Goal: Task Accomplishment & Management: Manage account settings

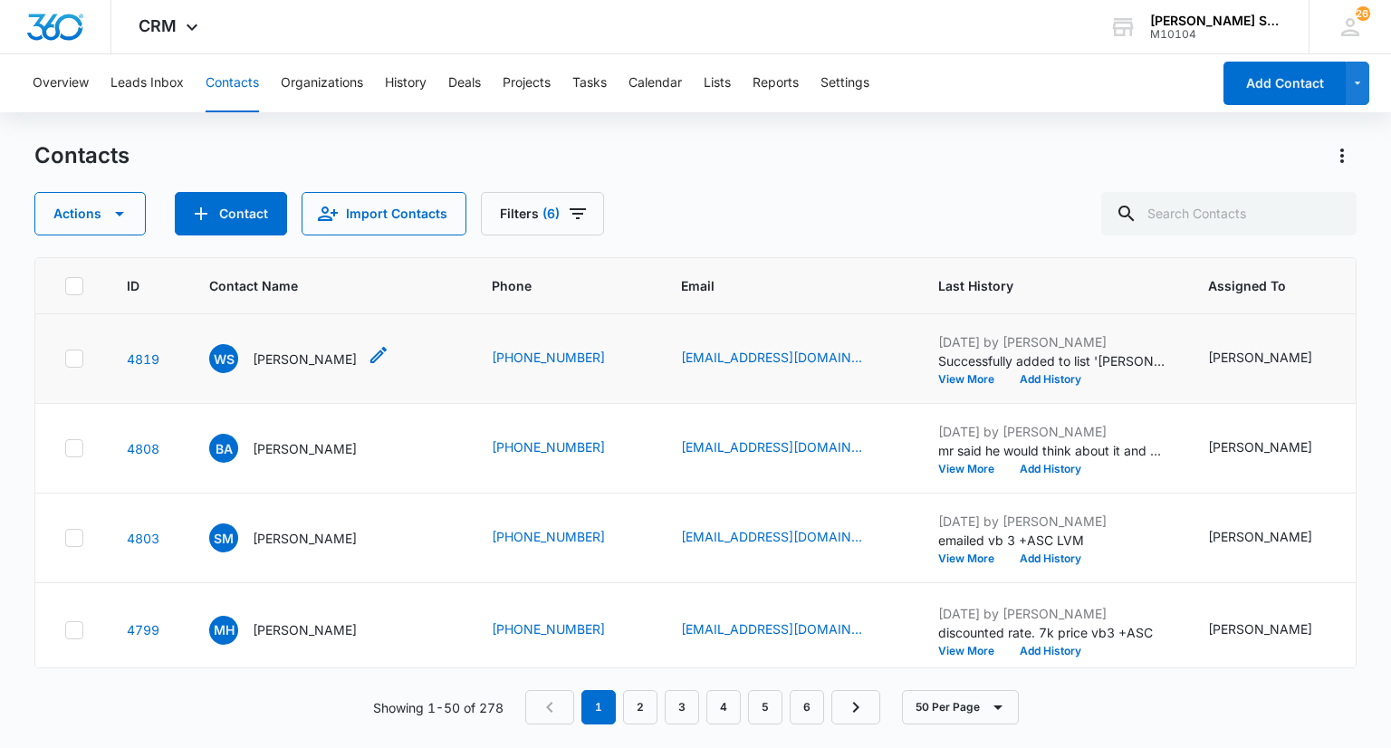
click at [328, 369] on p "William Stockey" at bounding box center [305, 359] width 104 height 19
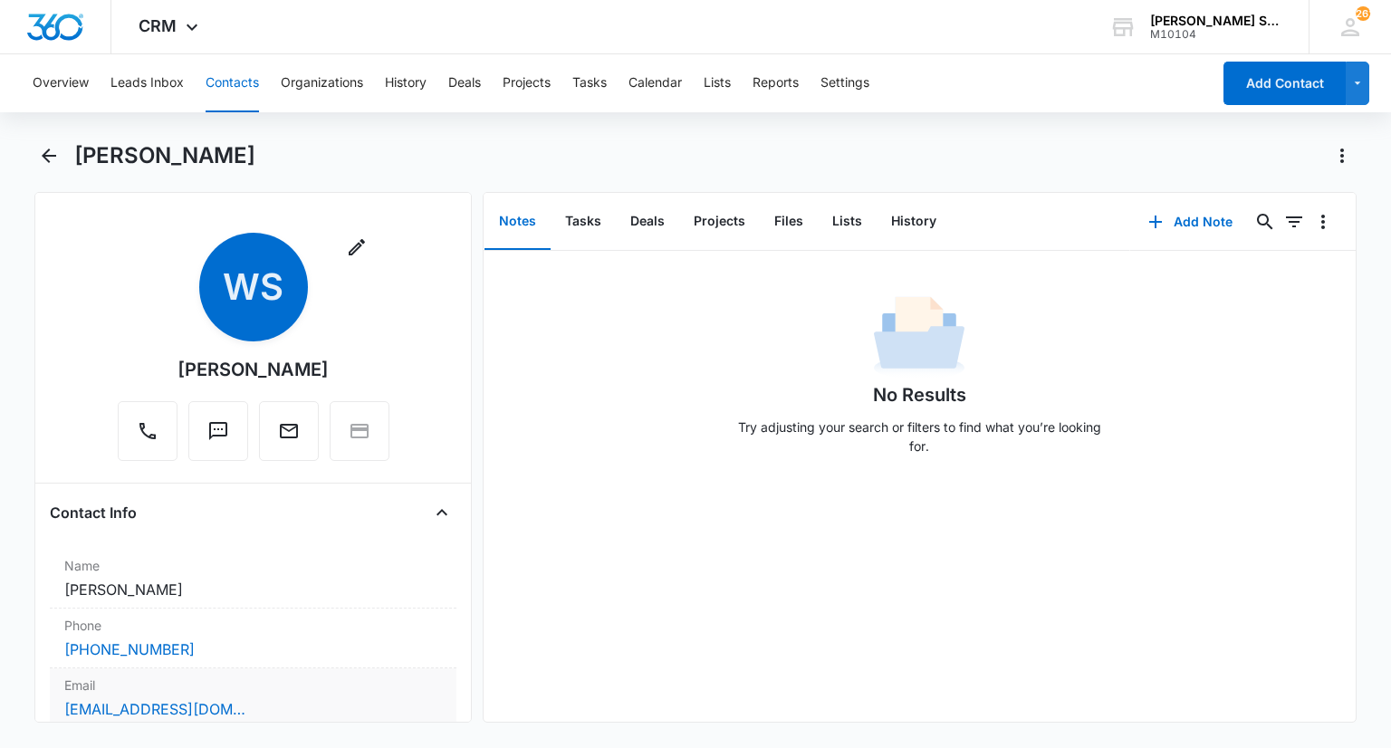
scroll to position [181, 0]
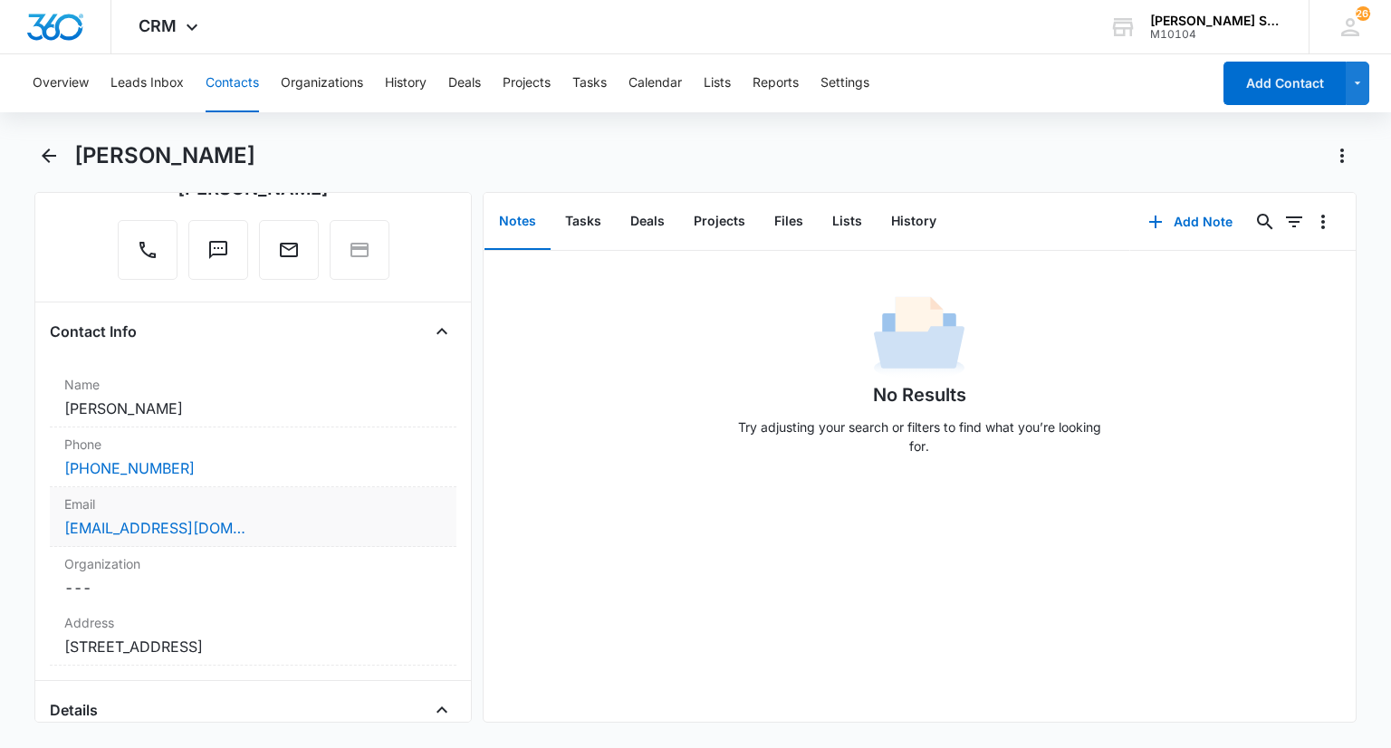
click at [232, 500] on label "Email" at bounding box center [252, 503] width 377 height 19
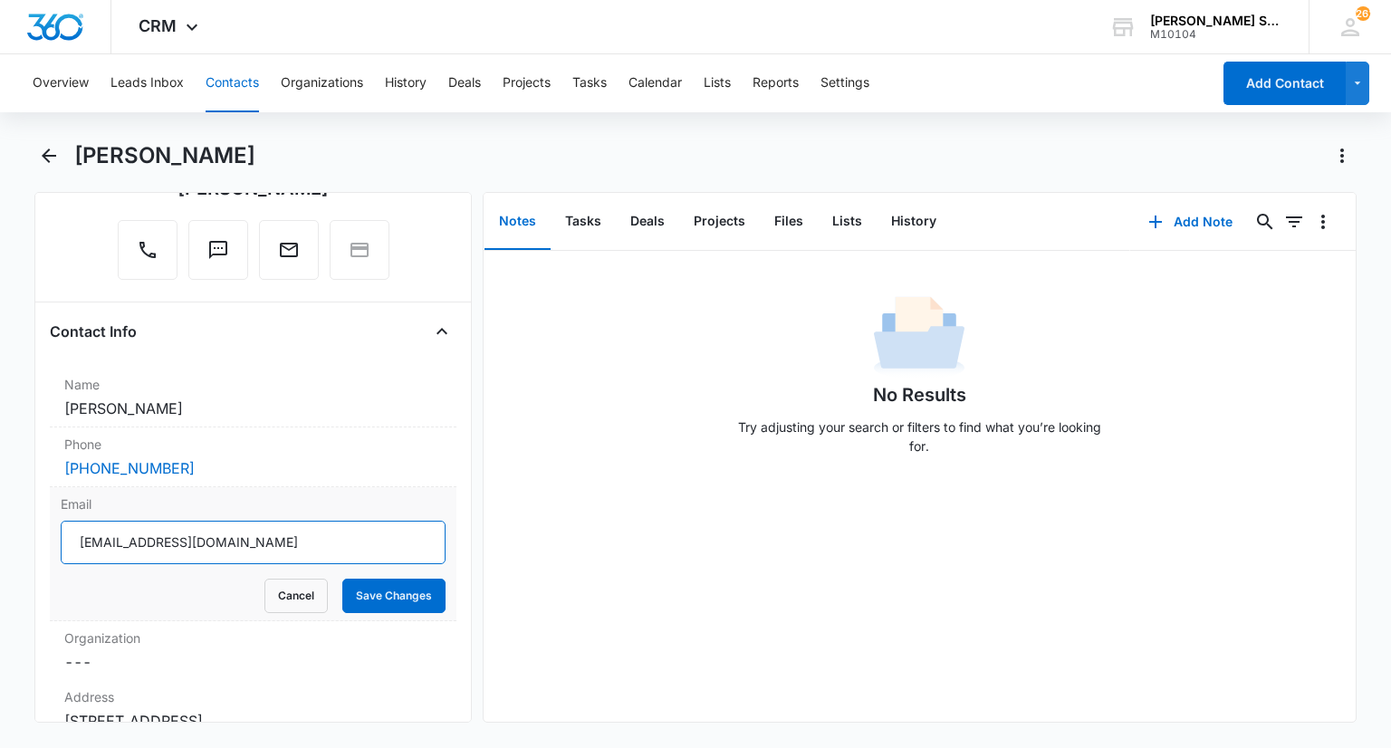
drag, startPoint x: 203, startPoint y: 541, endPoint x: 74, endPoint y: 530, distance: 129.1
click at [74, 530] on input "wstockey@att.net" at bounding box center [253, 542] width 384 height 43
click at [265, 600] on button "Cancel" at bounding box center [295, 596] width 63 height 34
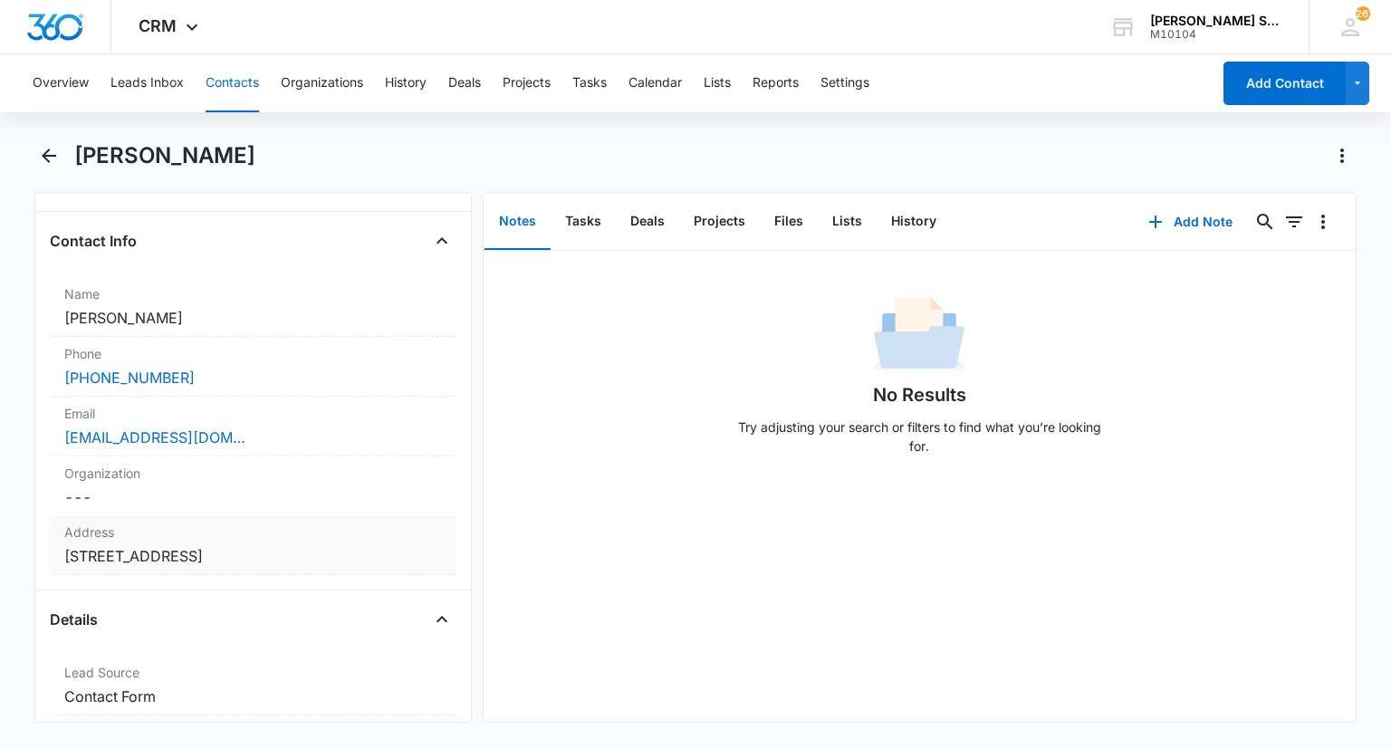
click at [249, 542] on div "Address Cancel Save Changes 224 Paradise Parkway Oswego IL 60543" at bounding box center [253, 545] width 406 height 60
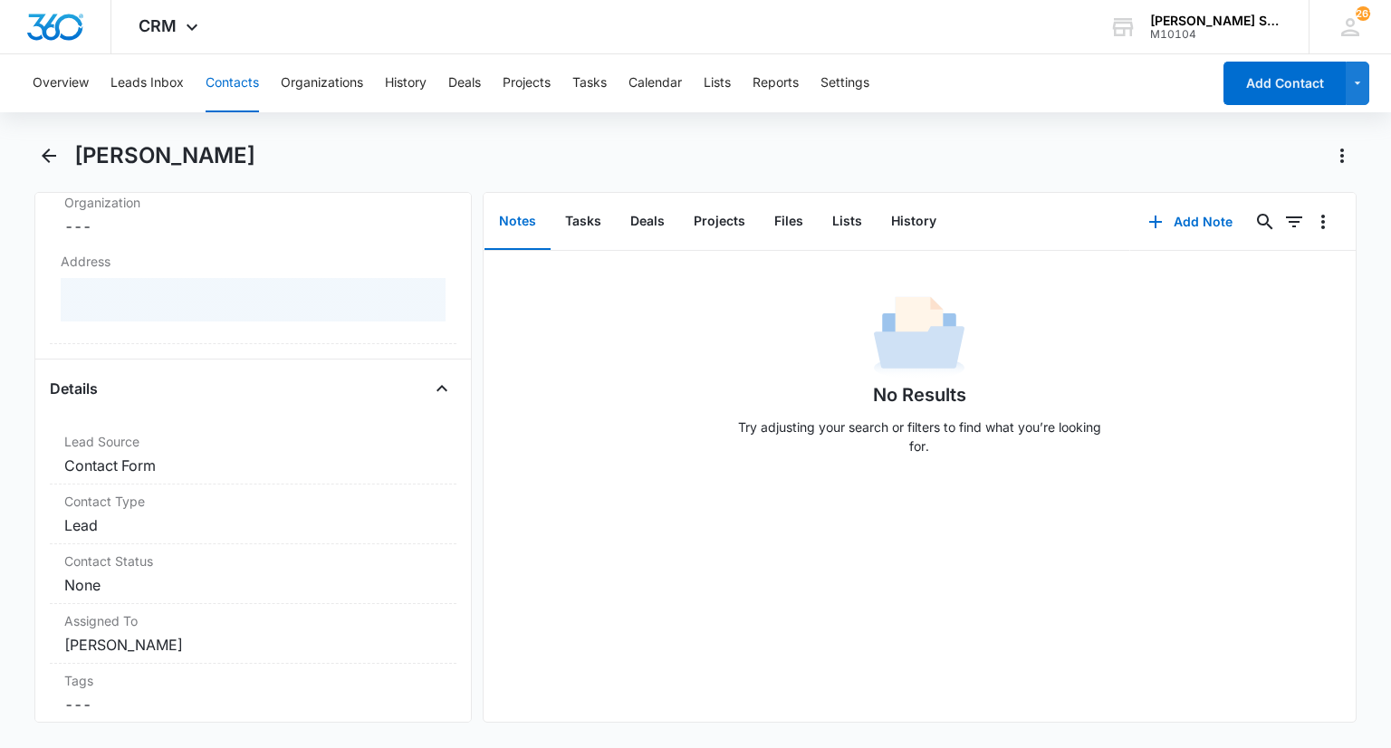
scroll to position [543, 0]
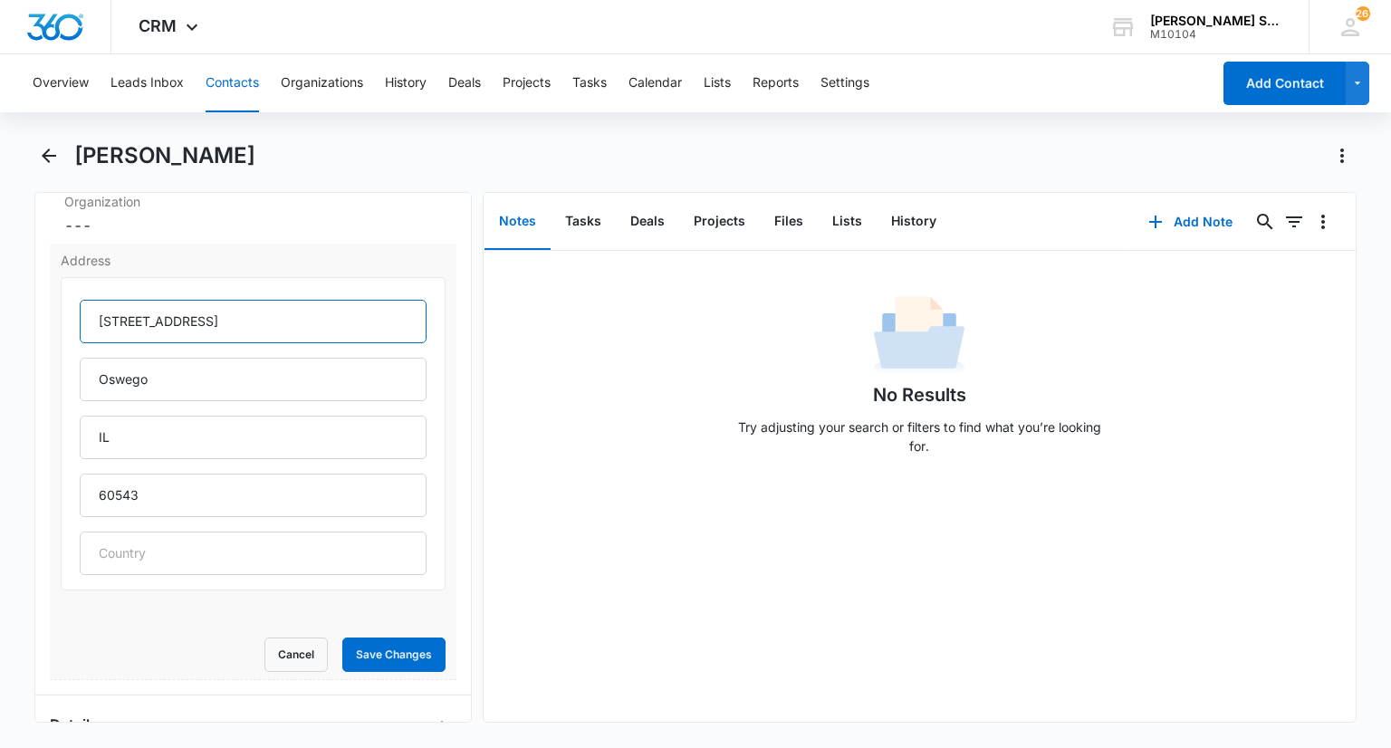
drag, startPoint x: 260, startPoint y: 304, endPoint x: 91, endPoint y: 297, distance: 169.5
click at [91, 300] on input "224 Paradise Parkway" at bounding box center [253, 321] width 346 height 43
click at [302, 662] on button "Cancel" at bounding box center [295, 655] width 63 height 34
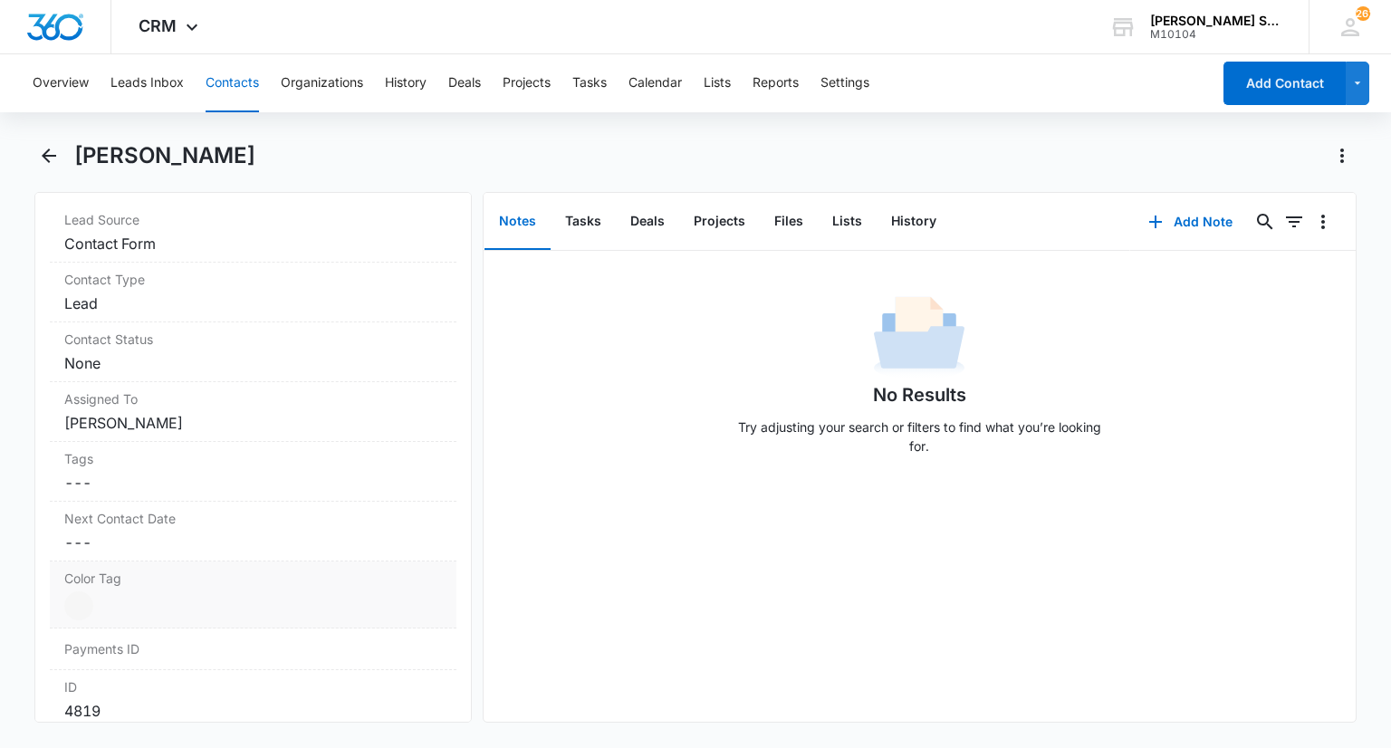
scroll to position [996, 0]
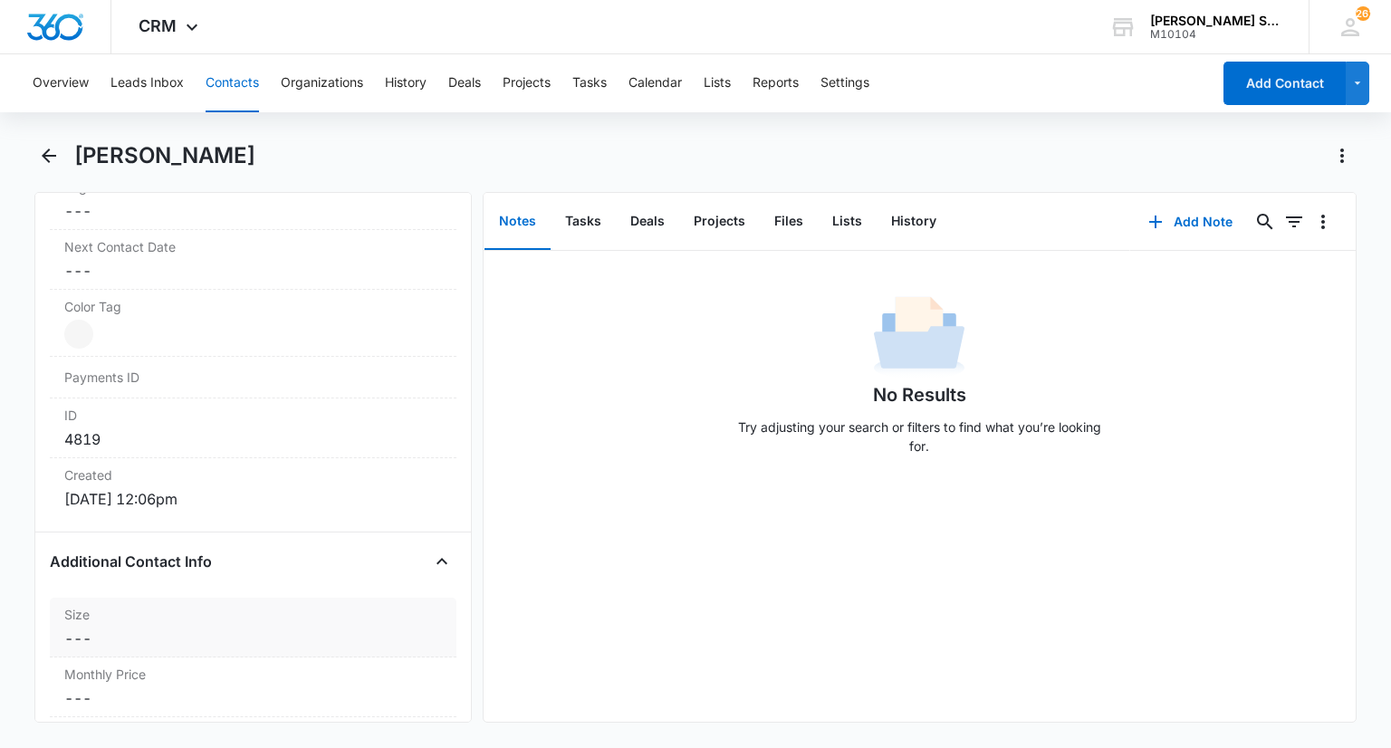
click at [130, 610] on label "Size" at bounding box center [252, 614] width 377 height 19
click at [156, 646] on input "Size" at bounding box center [253, 652] width 384 height 43
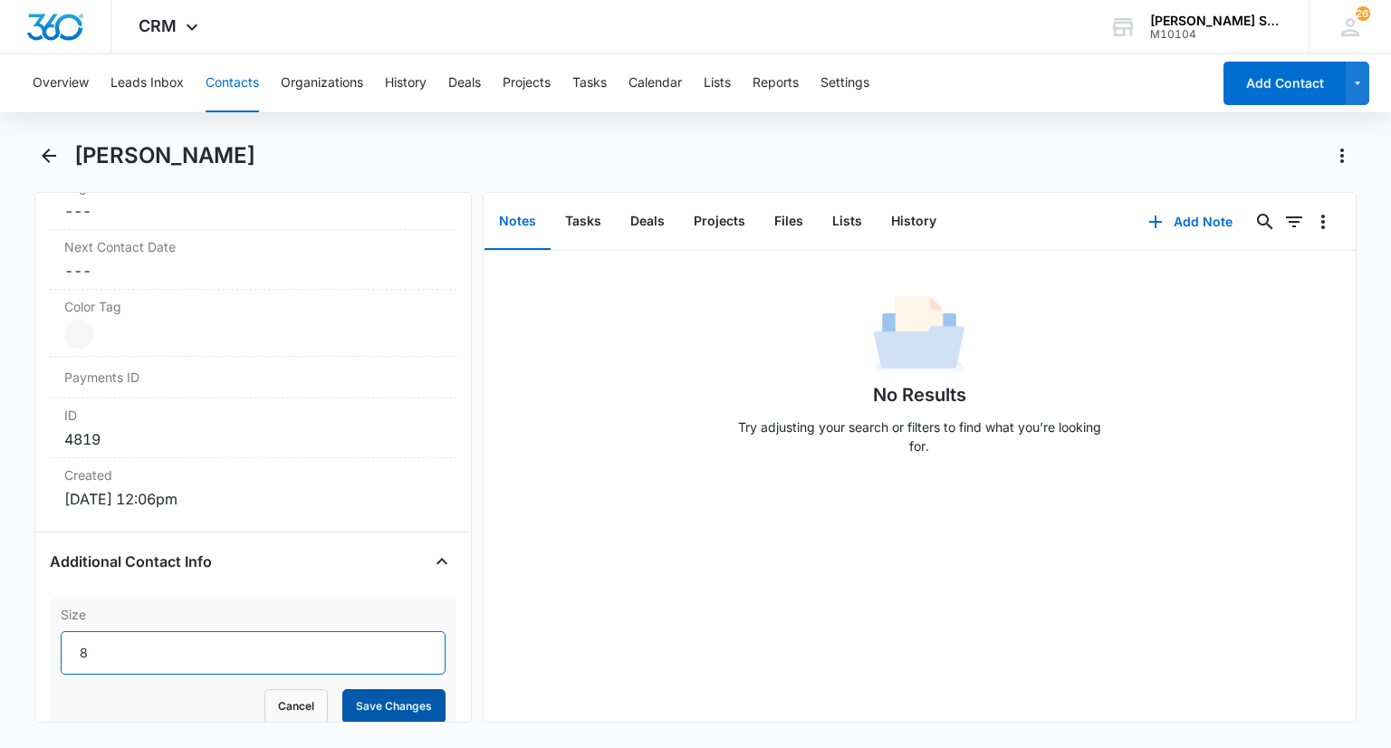
type input "8"
click at [351, 689] on button "Save Changes" at bounding box center [393, 706] width 103 height 34
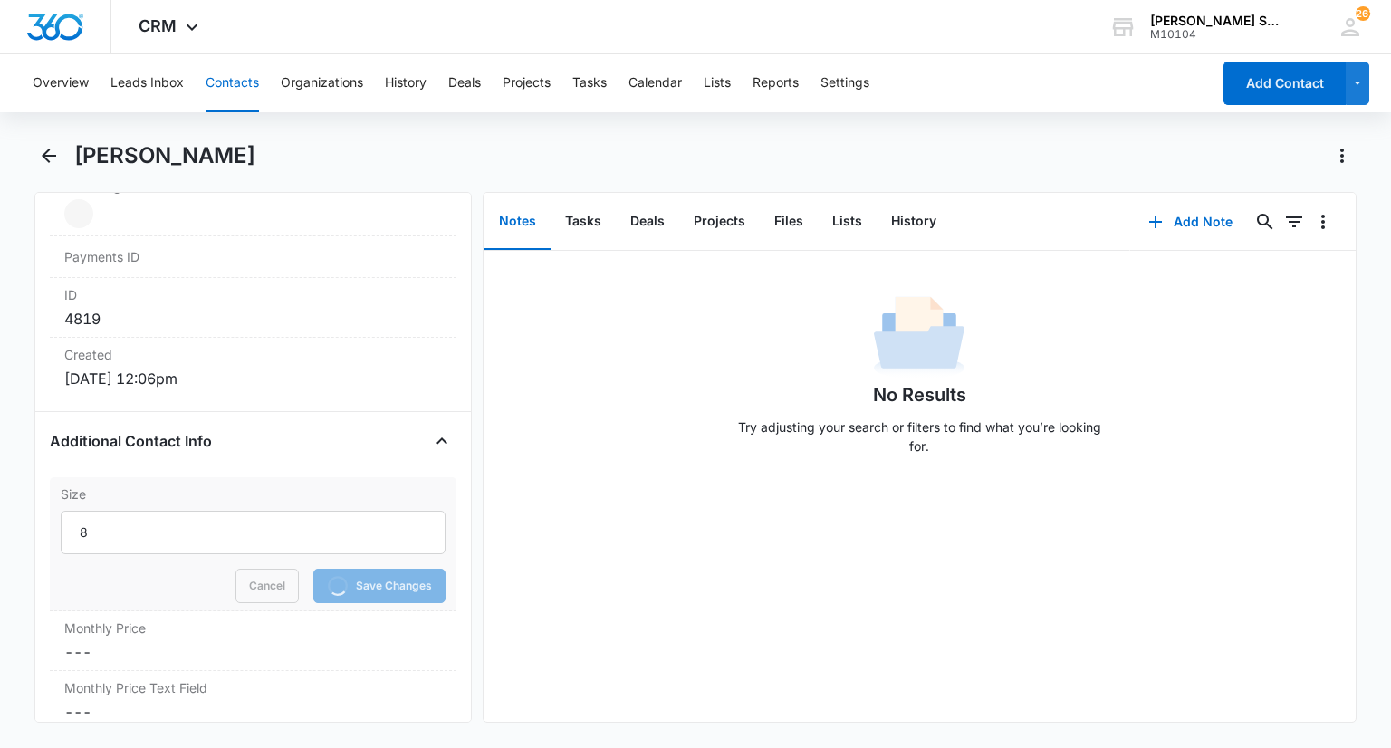
scroll to position [1268, 0]
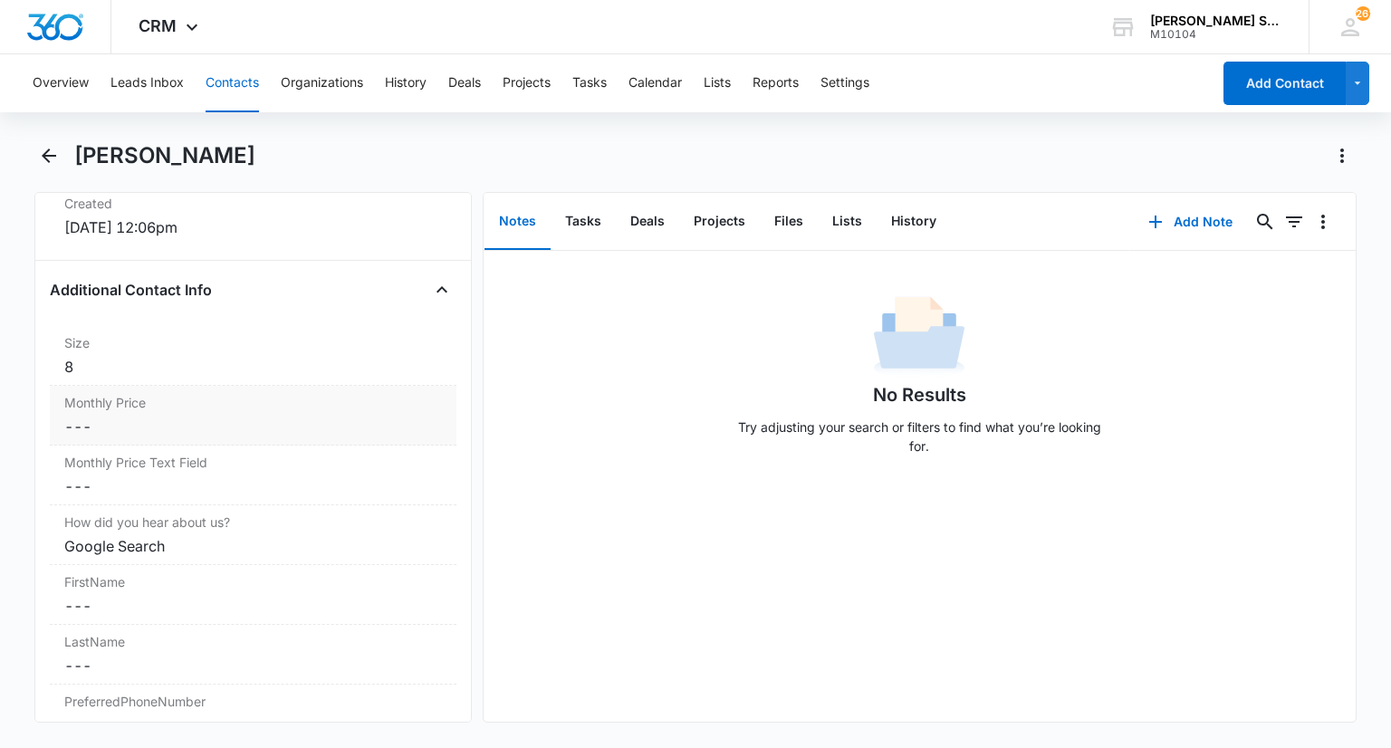
click at [119, 416] on dd "Cancel Save Changes ---" at bounding box center [252, 427] width 377 height 22
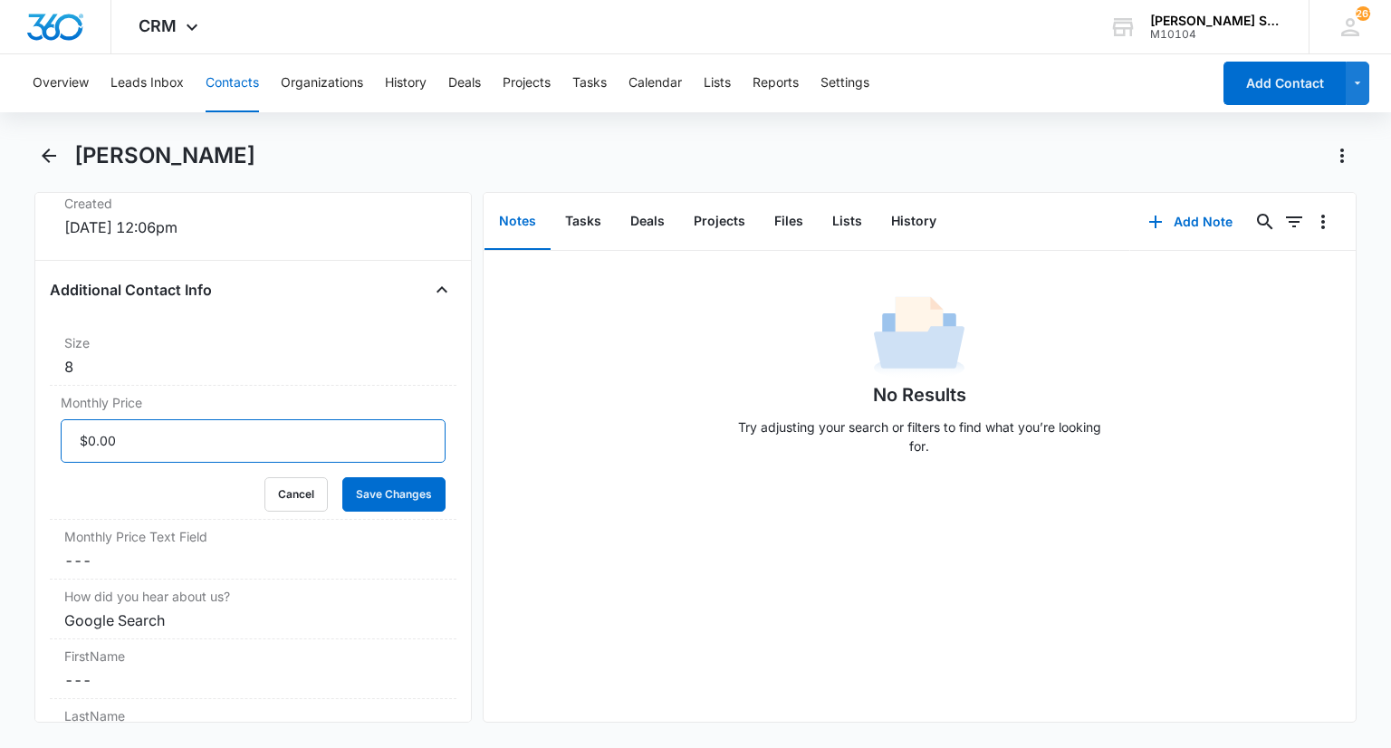
click at [116, 439] on input "Monthly Price" at bounding box center [253, 440] width 384 height 43
type input "$43.20"
click at [342, 479] on button "Save Changes" at bounding box center [393, 494] width 103 height 34
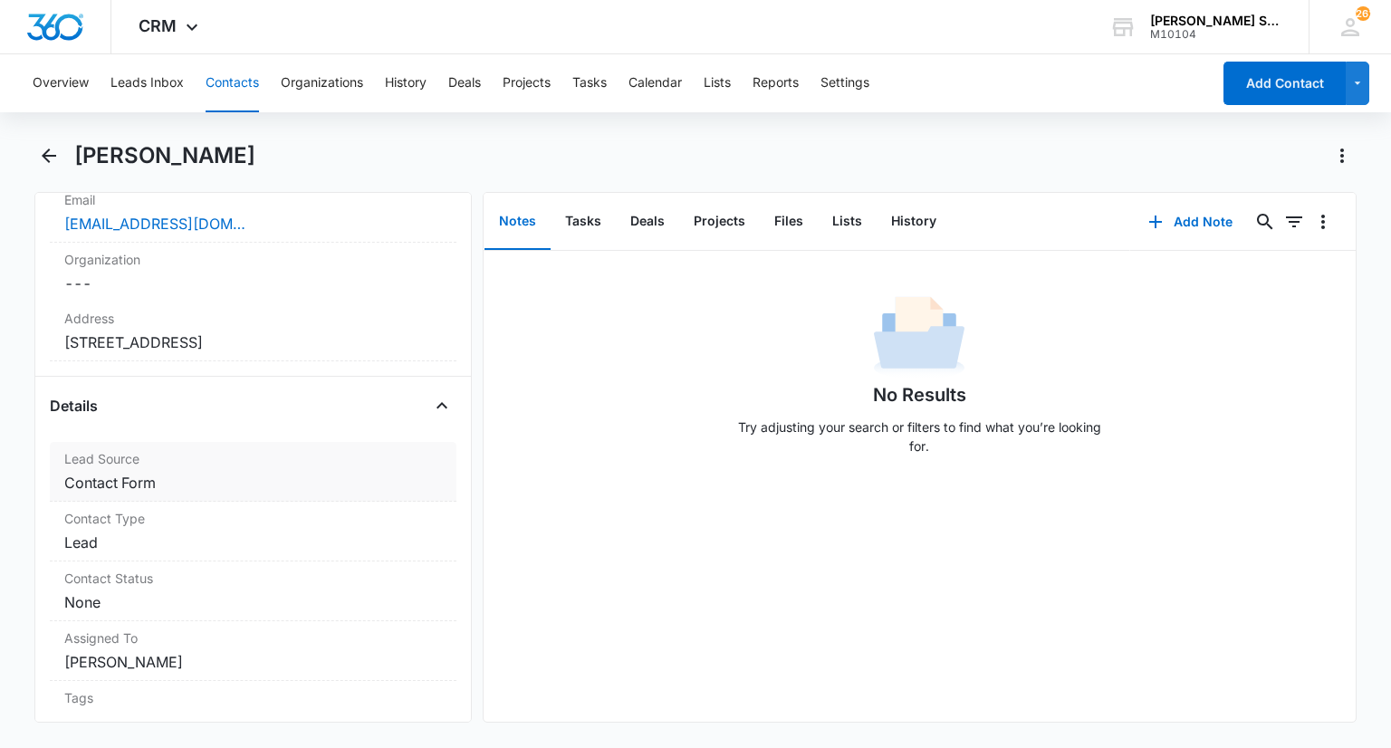
scroll to position [453, 0]
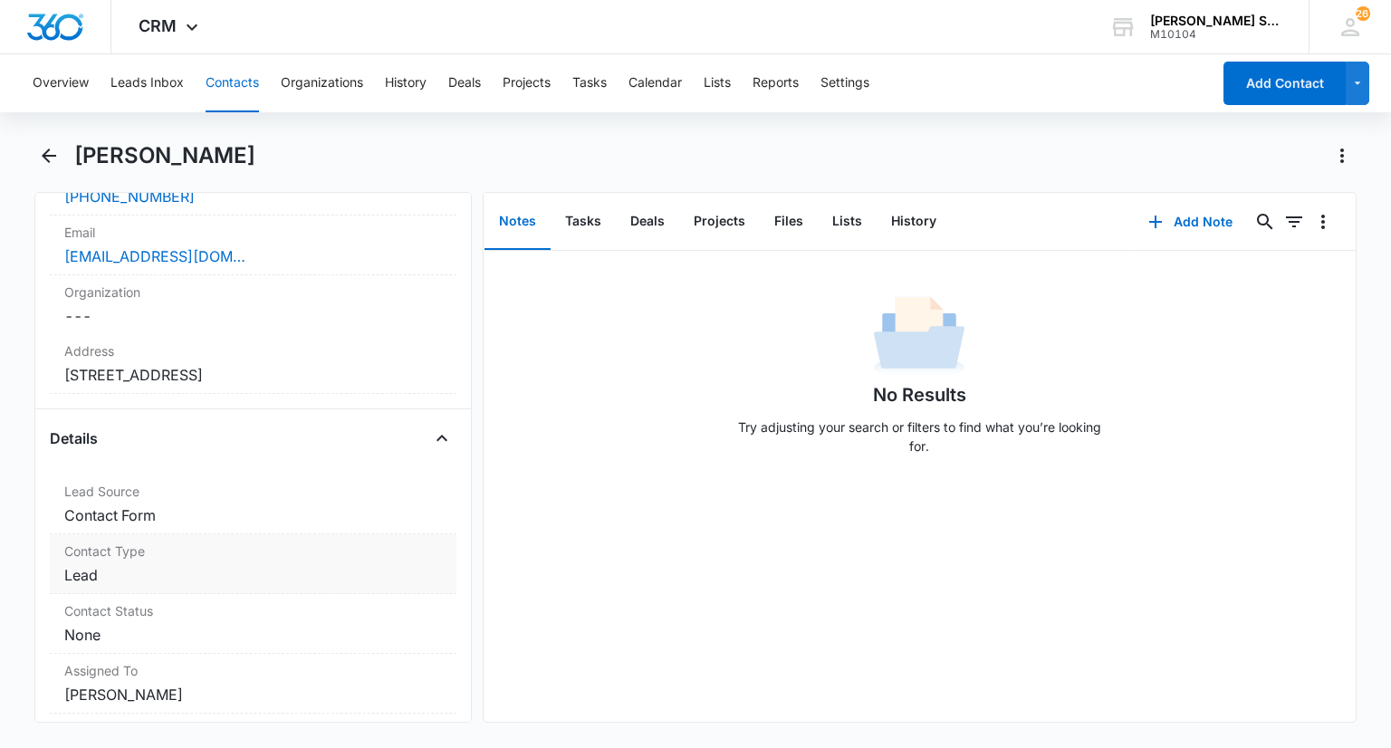
click at [127, 572] on dd "Cancel Save Changes Lead" at bounding box center [252, 575] width 377 height 22
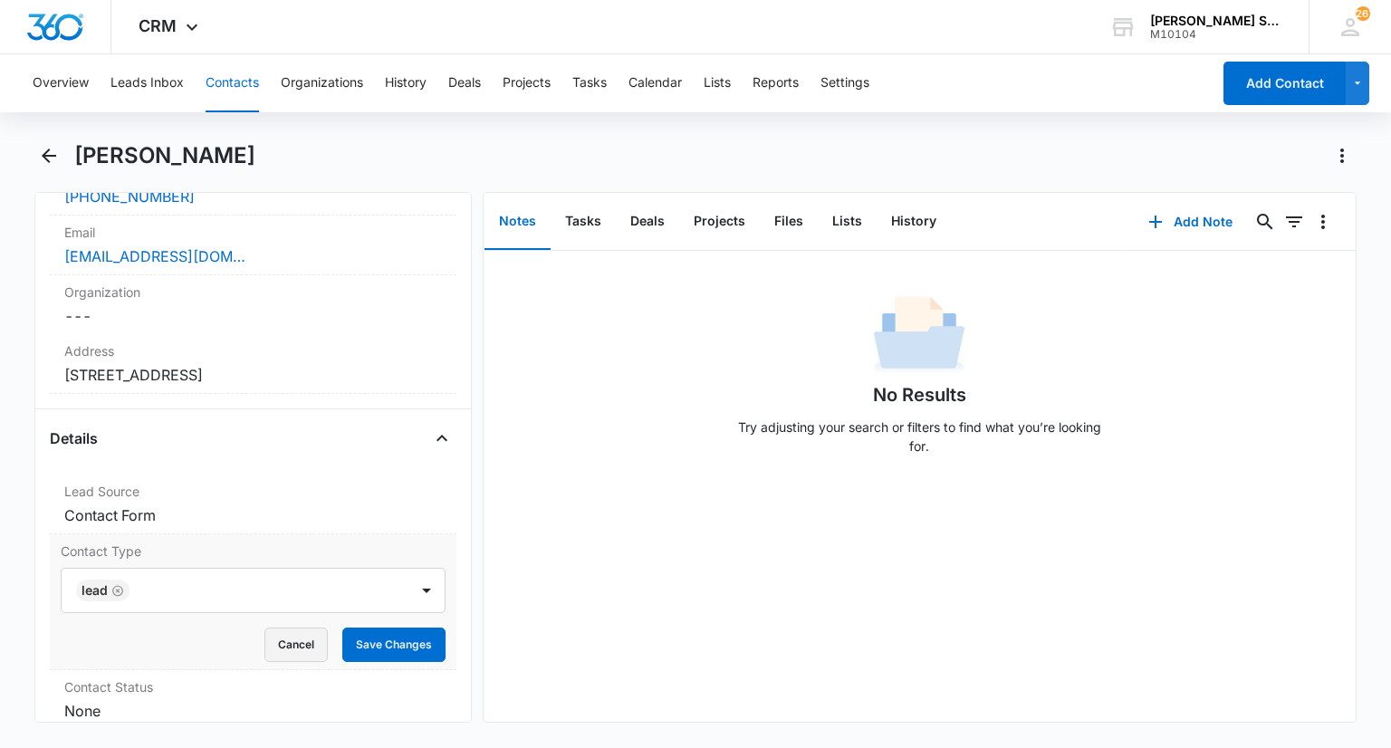
click at [283, 637] on button "Cancel" at bounding box center [295, 645] width 63 height 34
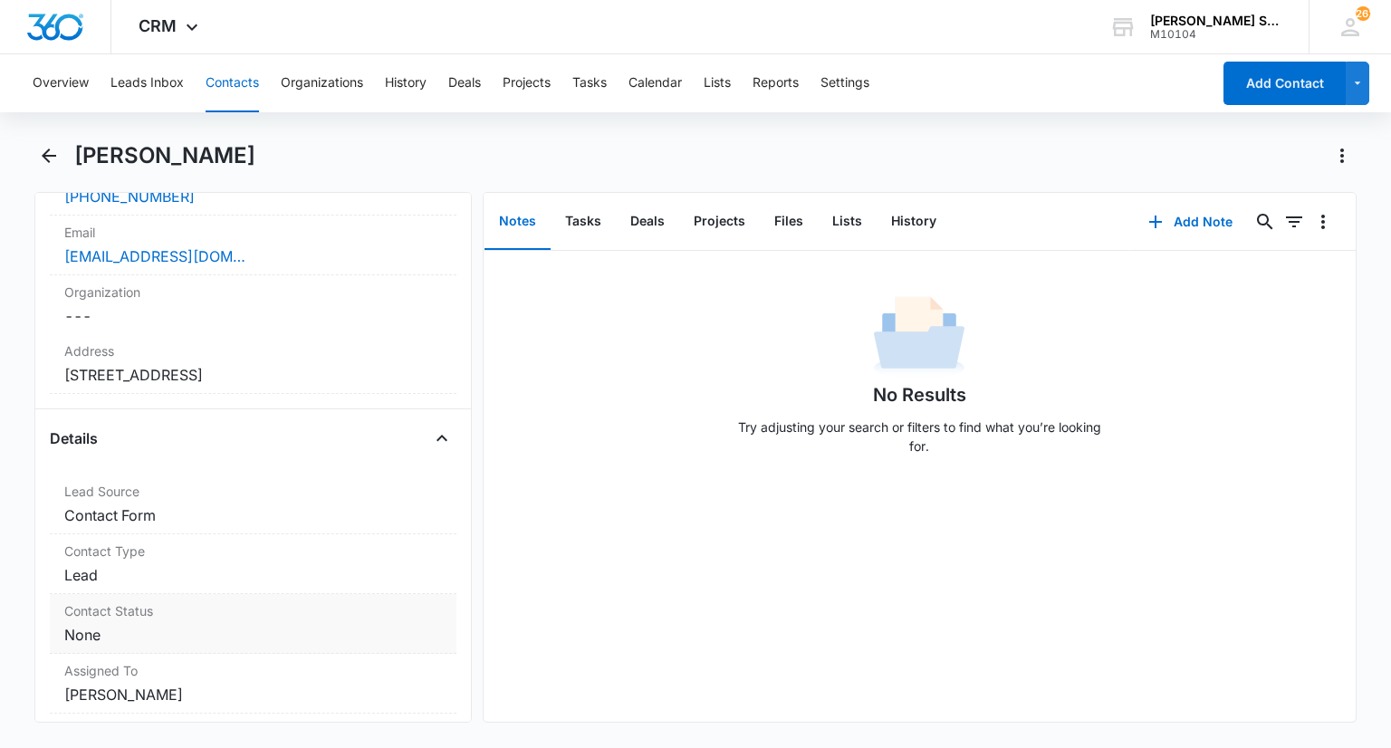
click at [134, 629] on dd "Cancel Save Changes None" at bounding box center [252, 635] width 377 height 22
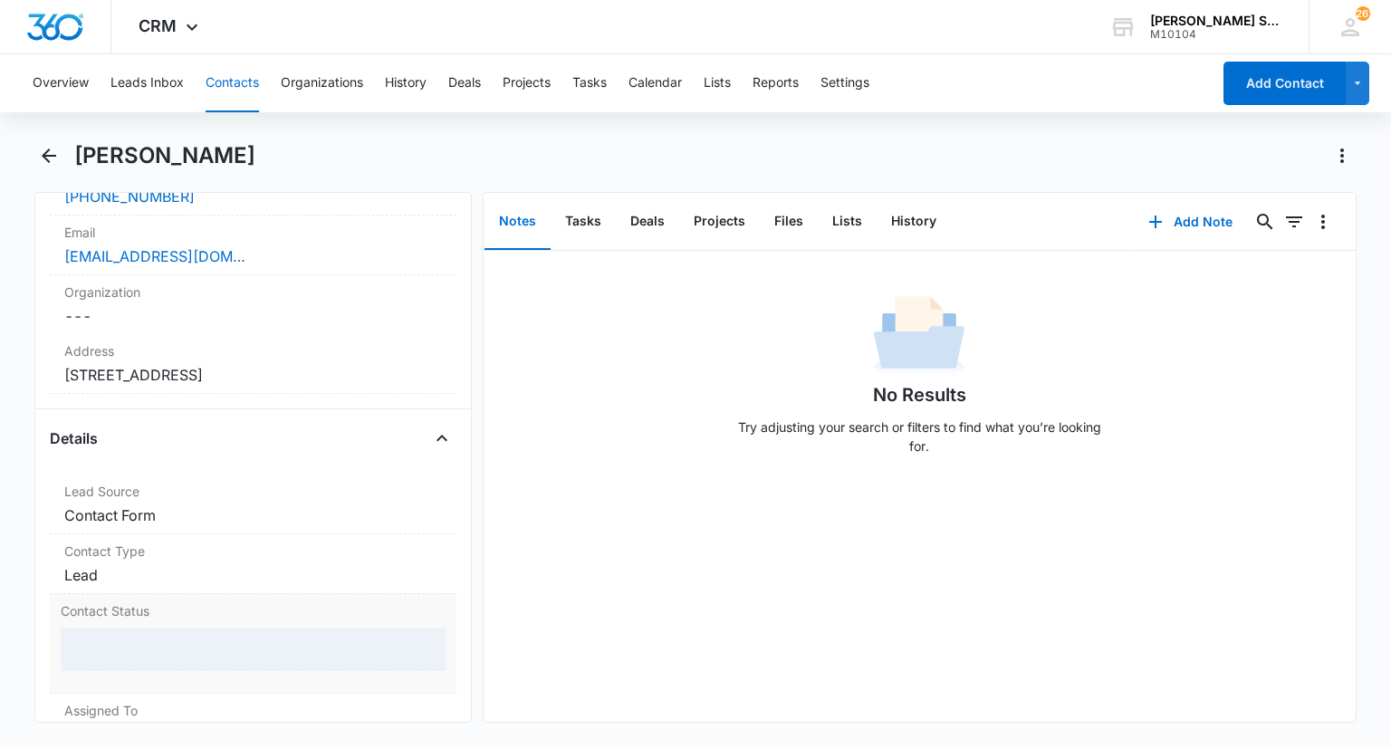
scroll to position [543, 0]
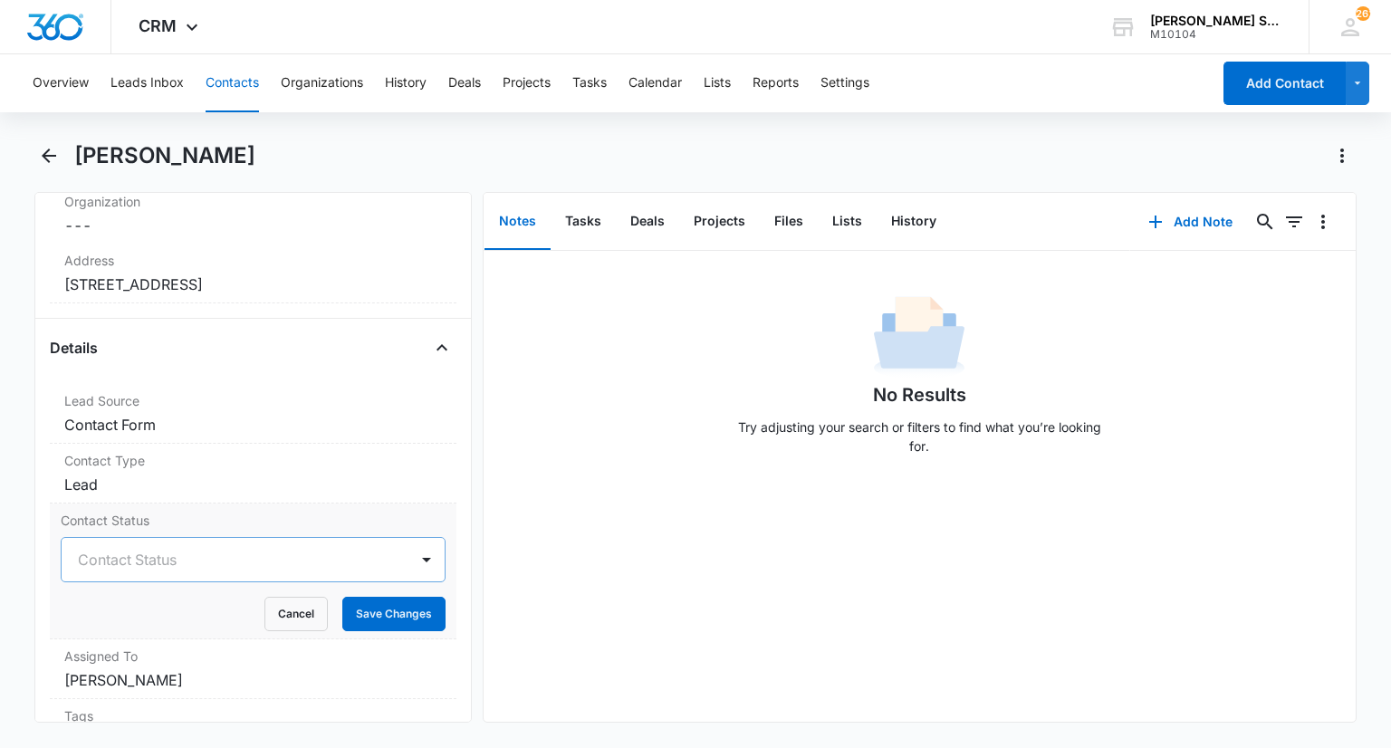
click at [153, 565] on div at bounding box center [231, 559] width 306 height 25
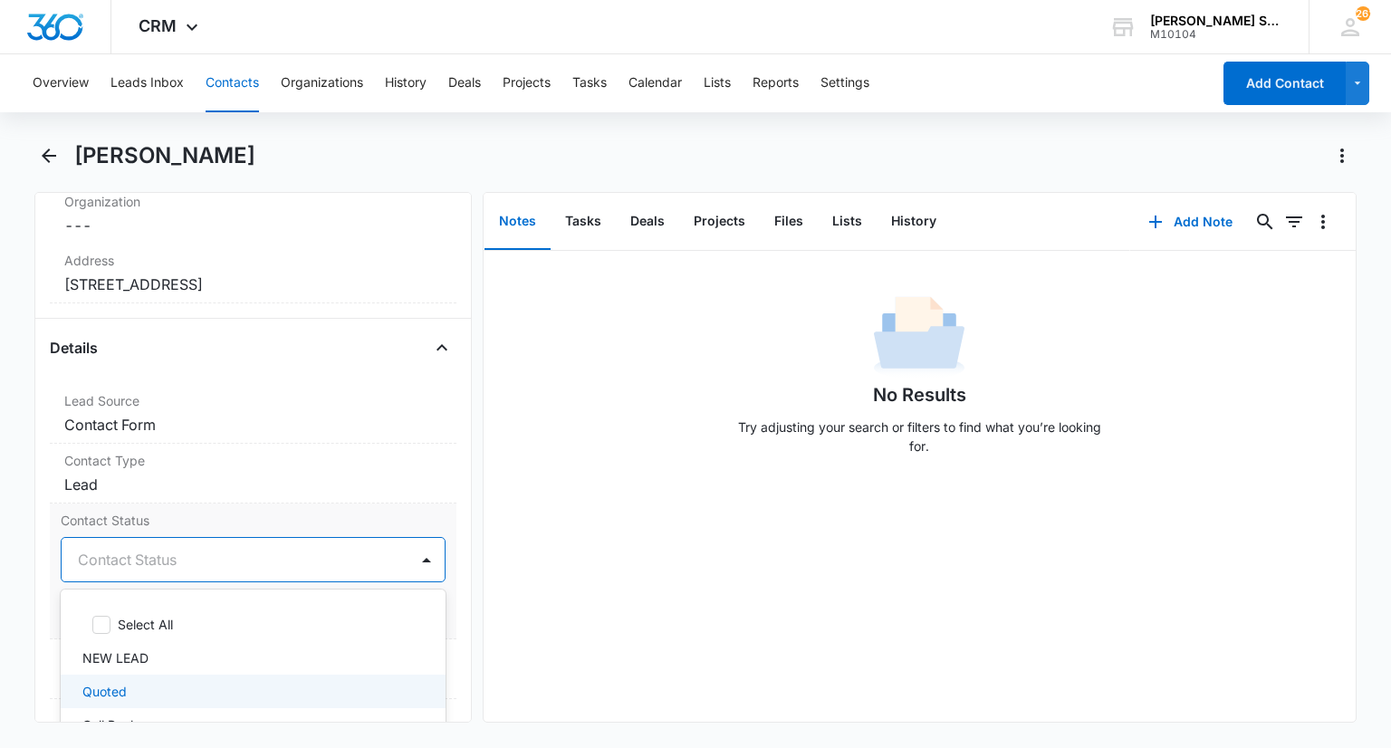
click at [132, 682] on div "Quoted" at bounding box center [250, 691] width 337 height 19
click at [423, 559] on div at bounding box center [426, 559] width 29 height 29
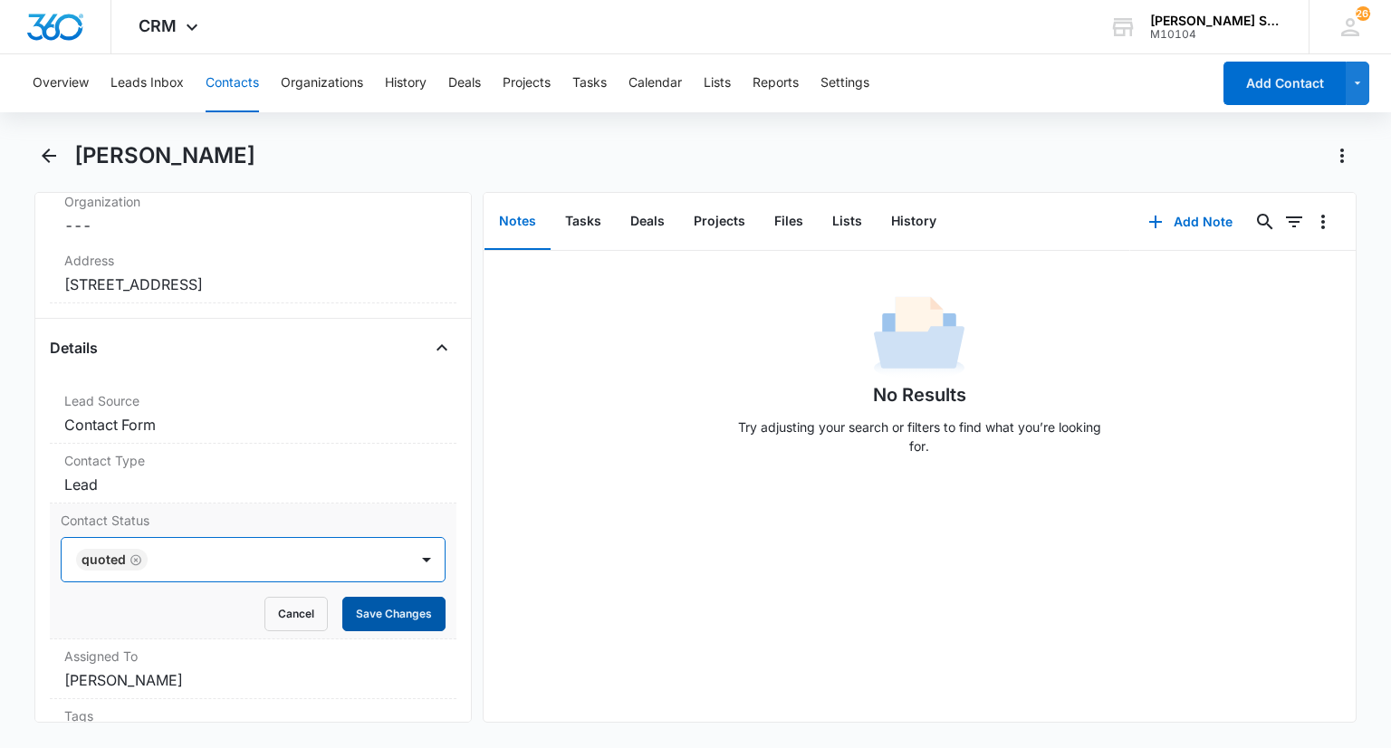
click at [385, 612] on button "Save Changes" at bounding box center [393, 614] width 103 height 34
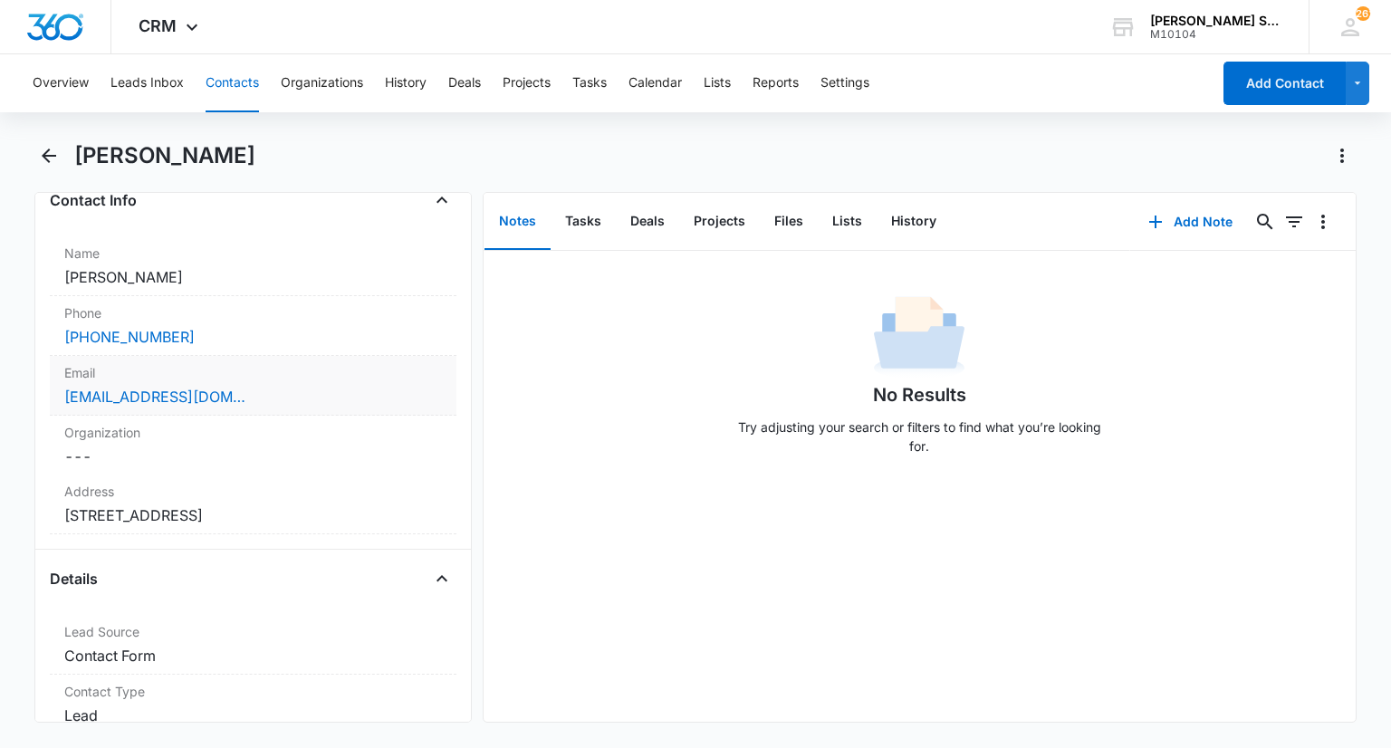
scroll to position [272, 0]
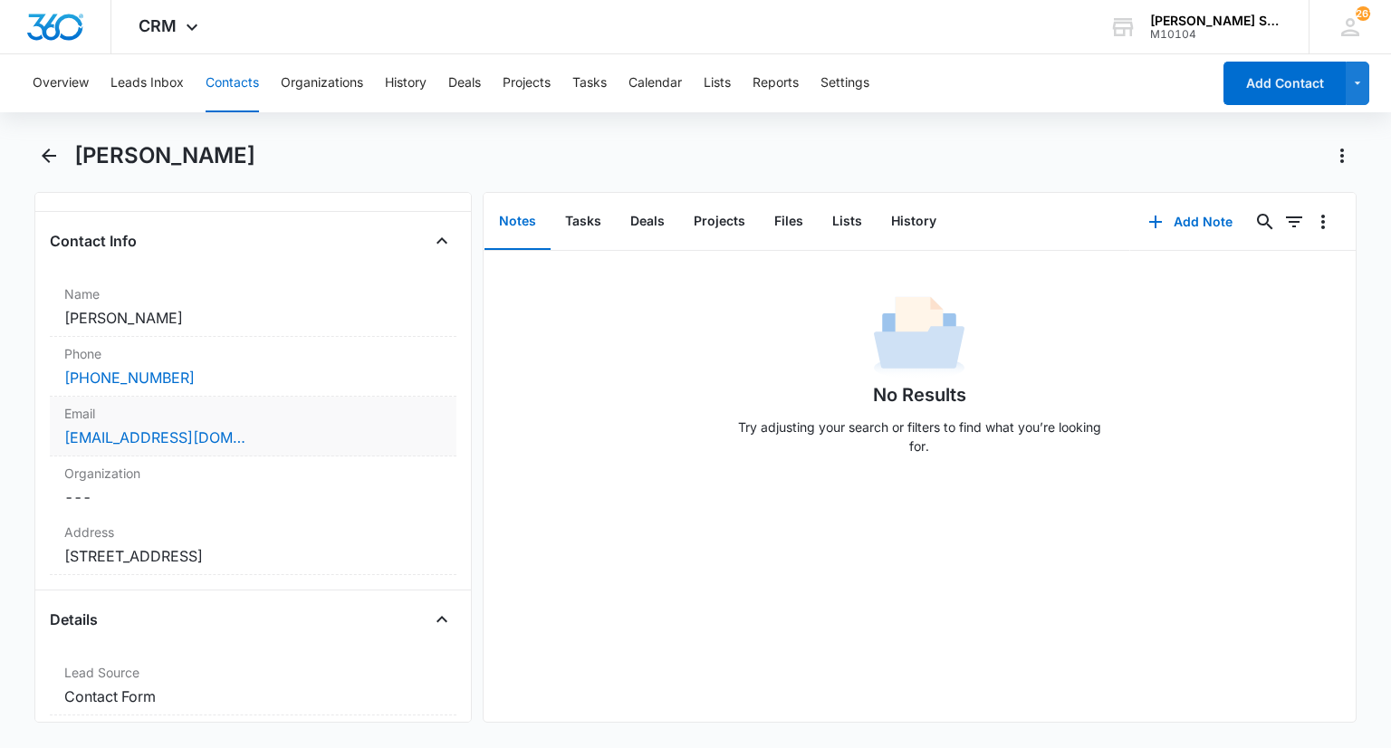
click at [235, 441] on div "wstockey@att.net" at bounding box center [252, 438] width 377 height 22
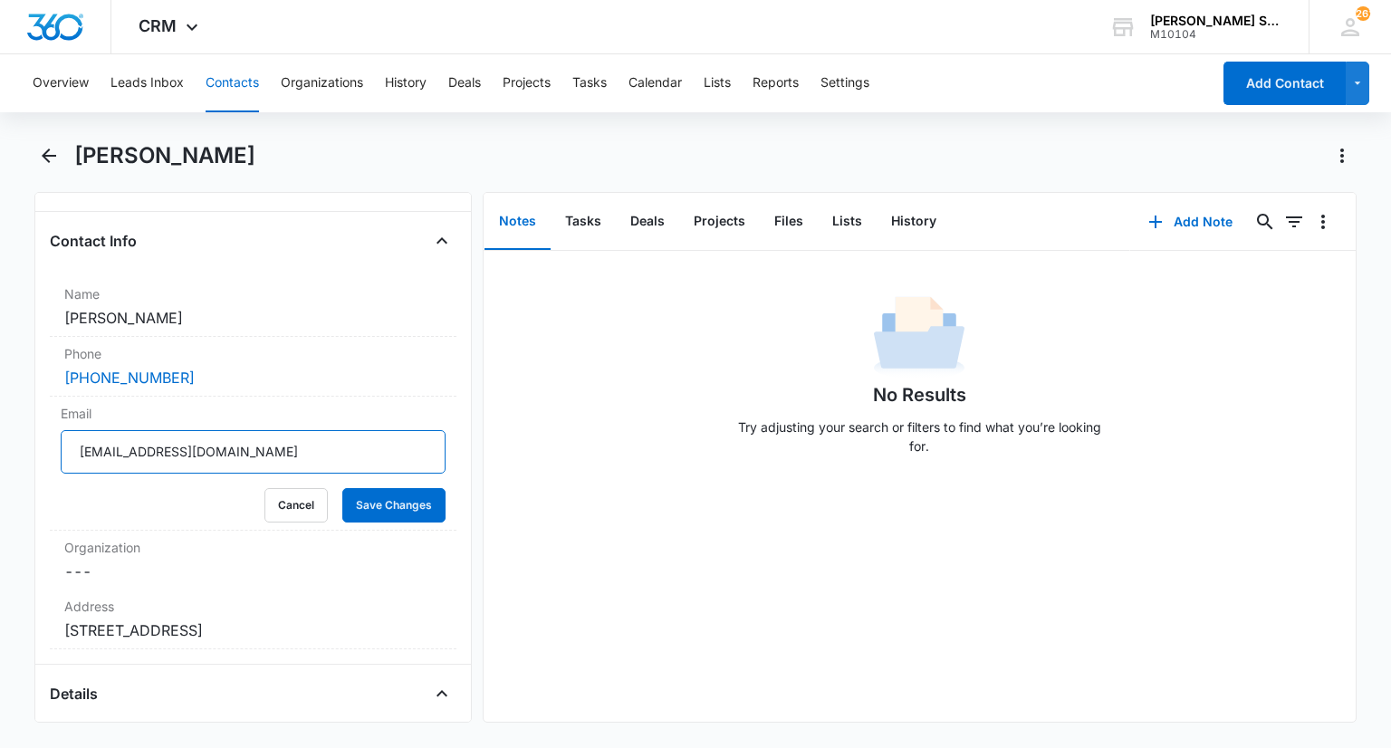
drag, startPoint x: 226, startPoint y: 457, endPoint x: 110, endPoint y: 457, distance: 116.8
click at [28, 448] on main "William Stockey Remove WS William Stockey Contact Info Name Cancel Save Changes…" at bounding box center [695, 442] width 1391 height 603
click at [283, 506] on button "Cancel" at bounding box center [295, 505] width 63 height 34
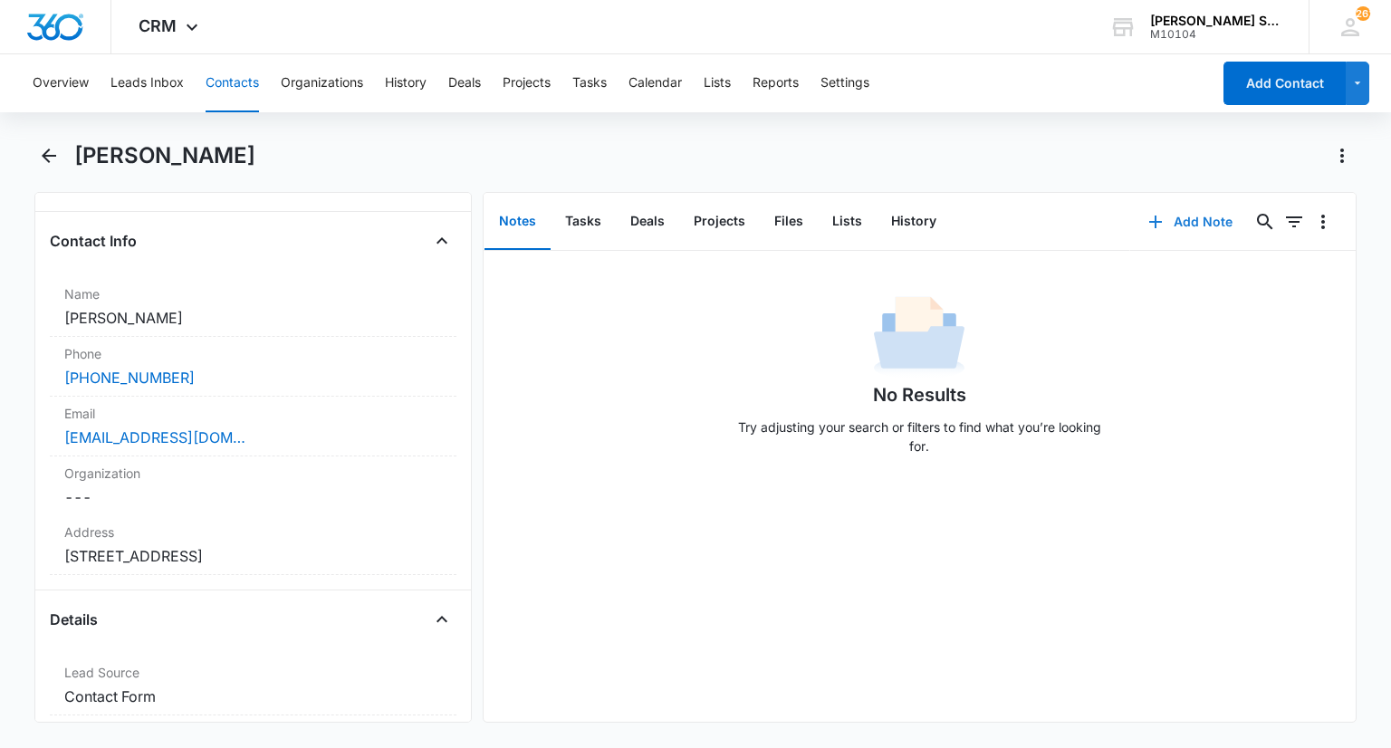
click at [1190, 218] on button "Add Note" at bounding box center [1190, 221] width 120 height 43
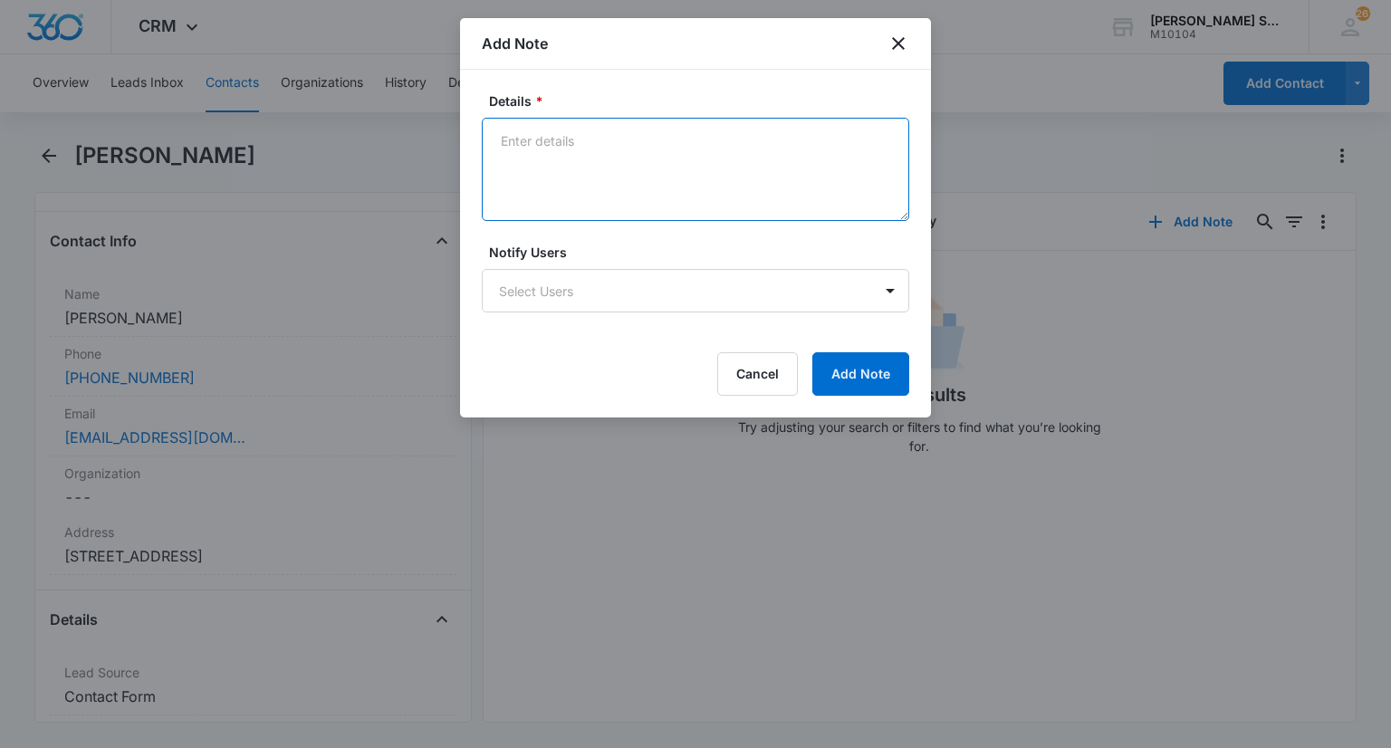
click at [719, 182] on textarea "Details *" at bounding box center [695, 169] width 427 height 103
type textarea "emailed vb3 69 per ASC 195.00"
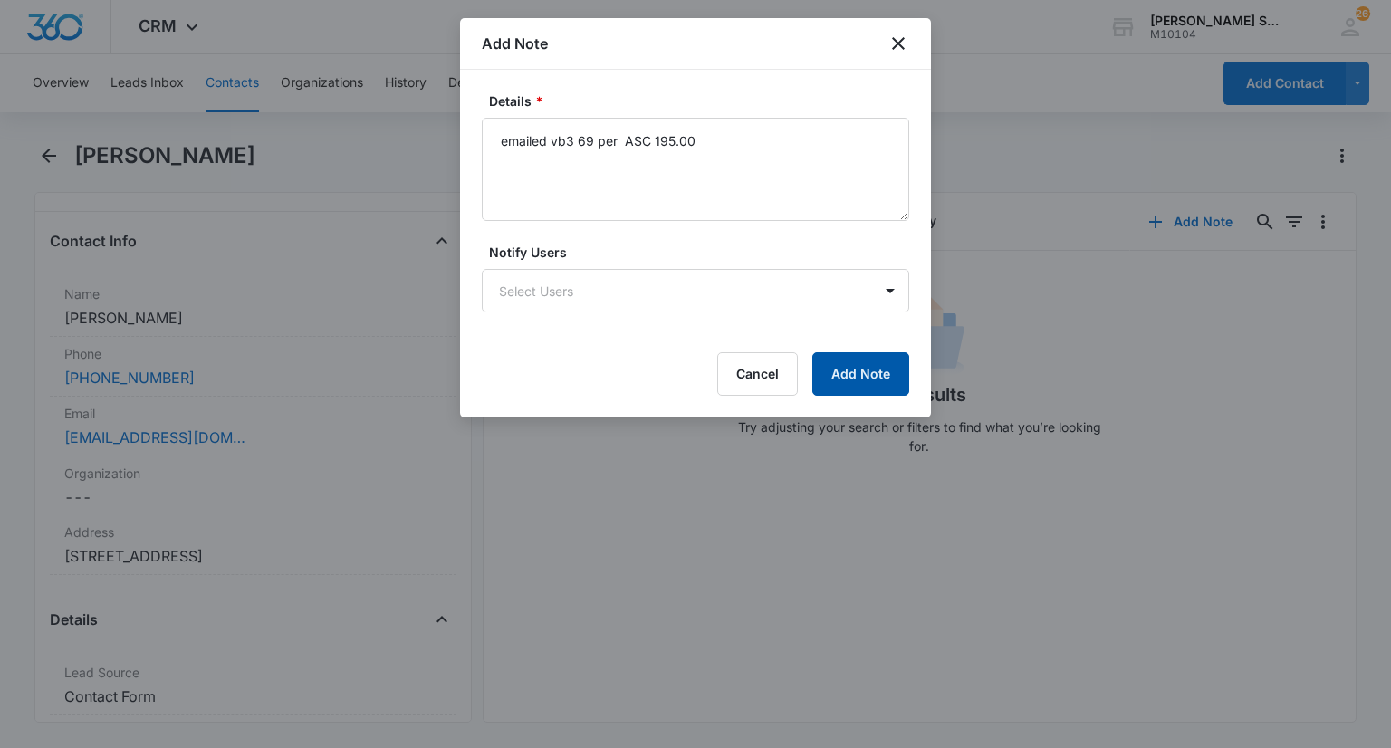
click at [861, 370] on button "Add Note" at bounding box center [860, 373] width 97 height 43
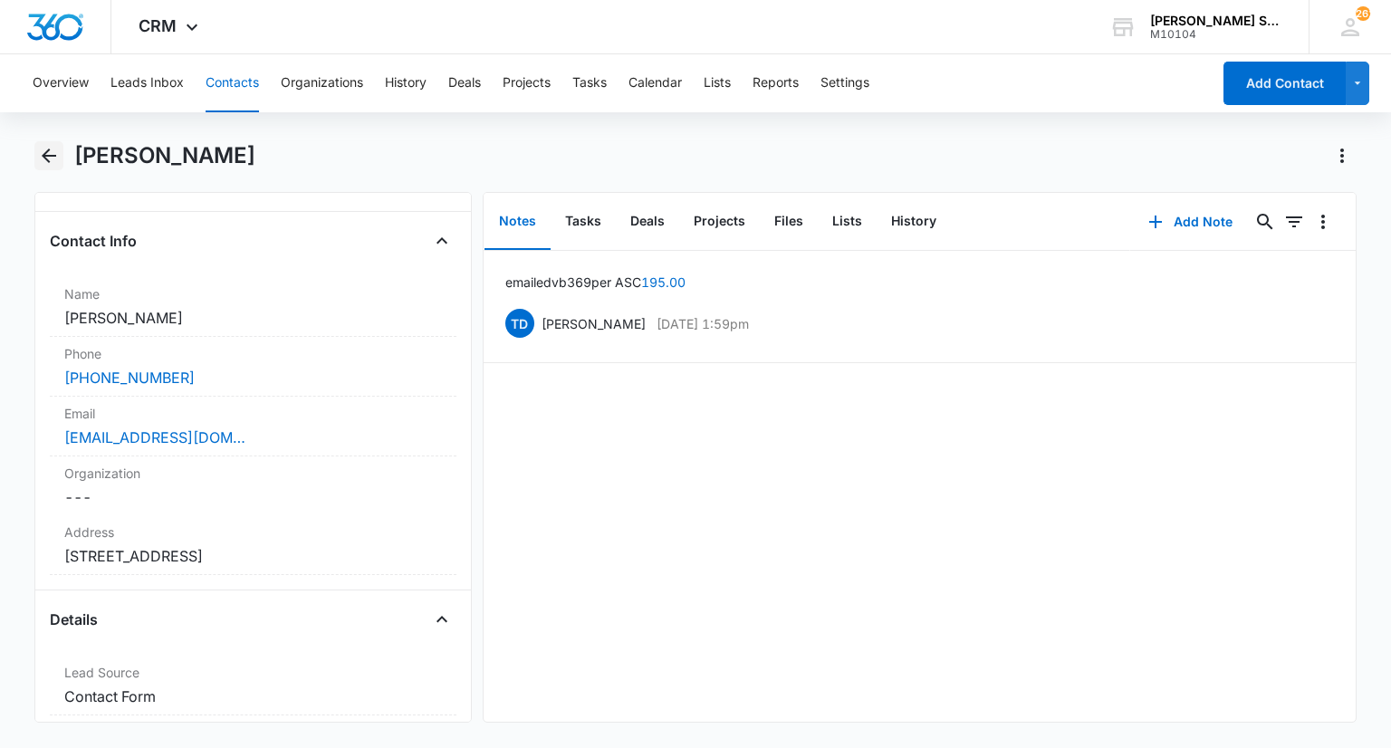
click at [51, 165] on icon "Back" at bounding box center [49, 156] width 22 height 22
